Goal: Navigation & Orientation: Find specific page/section

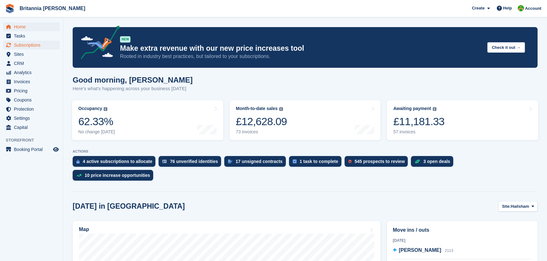
click at [27, 43] on span "Subscriptions" at bounding box center [33, 45] width 38 height 9
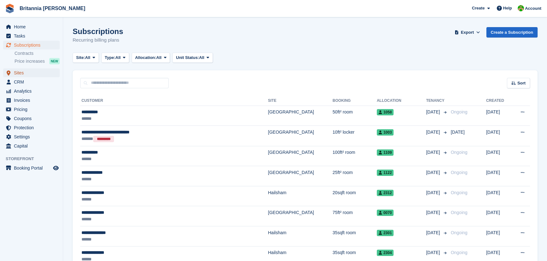
click at [21, 75] on span "Sites" at bounding box center [33, 73] width 38 height 9
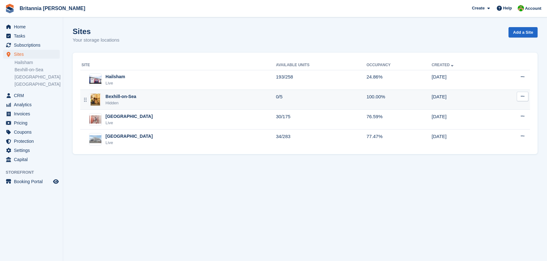
click at [102, 94] on div "Bexhill-on-Sea Hidden" at bounding box center [178, 99] width 194 height 13
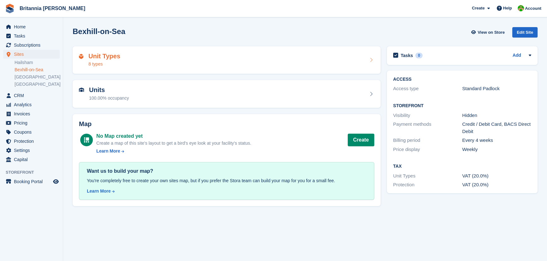
click at [121, 70] on div "Unit Types 8 types" at bounding box center [227, 60] width 308 height 28
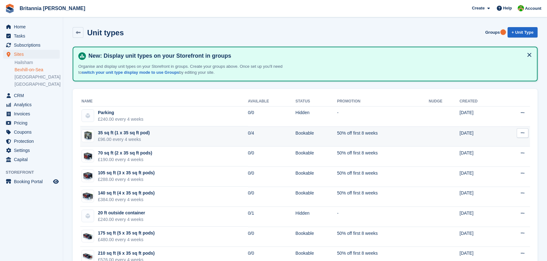
scroll to position [19, 0]
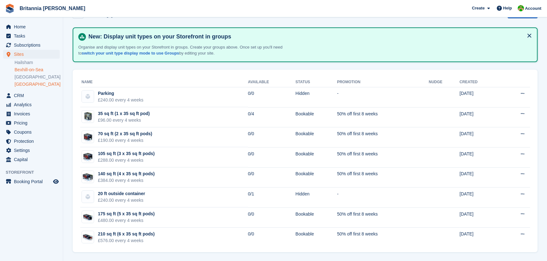
click at [25, 86] on link "[GEOGRAPHIC_DATA]" at bounding box center [37, 84] width 45 height 6
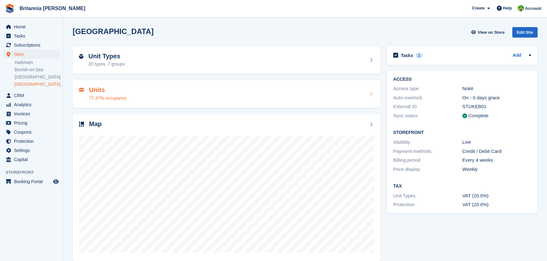
click at [96, 91] on h2 "Units" at bounding box center [107, 90] width 37 height 7
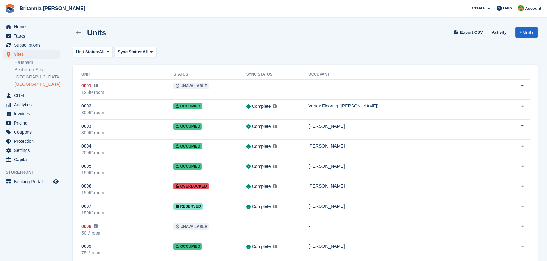
click at [34, 84] on link "[GEOGRAPHIC_DATA]" at bounding box center [37, 84] width 45 height 6
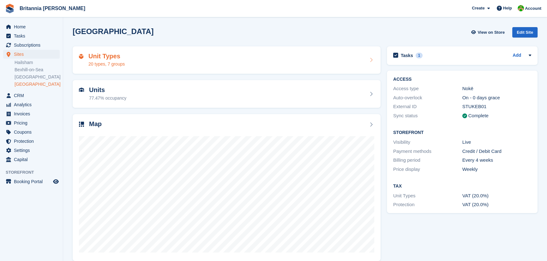
click at [116, 64] on div "20 types, 7 groups" at bounding box center [106, 64] width 36 height 7
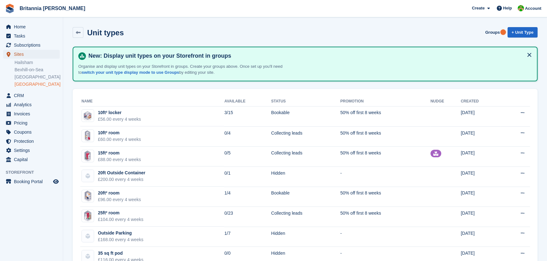
click at [24, 54] on span "Sites" at bounding box center [33, 54] width 38 height 9
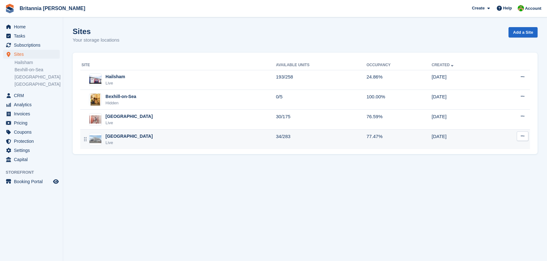
click at [120, 136] on div "[GEOGRAPHIC_DATA]" at bounding box center [128, 136] width 47 height 7
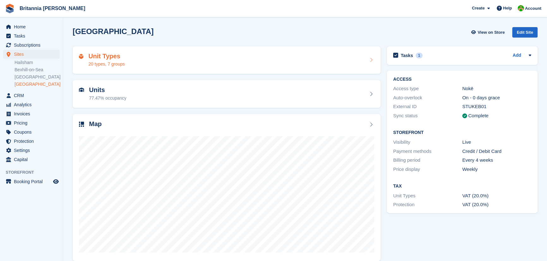
click at [121, 67] on div "20 types, 7 groups" at bounding box center [106, 64] width 36 height 7
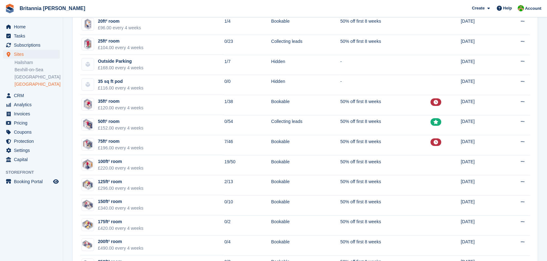
scroll to position [201, 0]
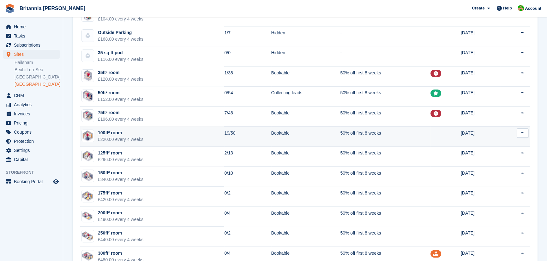
click at [111, 131] on div "100ft² room" at bounding box center [120, 133] width 45 height 7
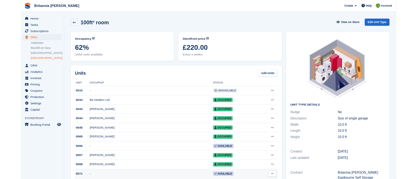
scroll to position [57, 0]
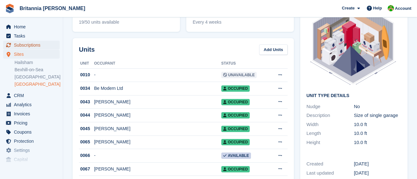
click at [42, 46] on span "Subscriptions" at bounding box center [33, 45] width 38 height 9
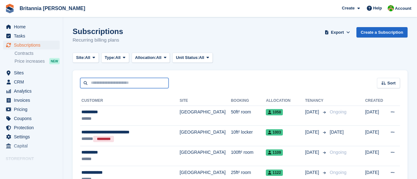
click at [120, 83] on input "text" at bounding box center [124, 83] width 88 height 10
